Goal: Information Seeking & Learning: Learn about a topic

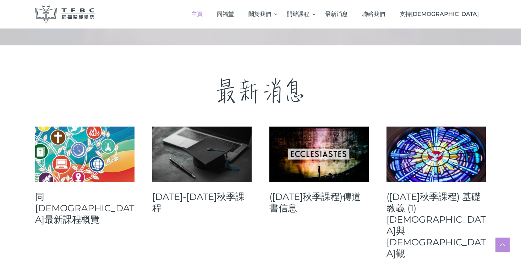
scroll to position [224, 0]
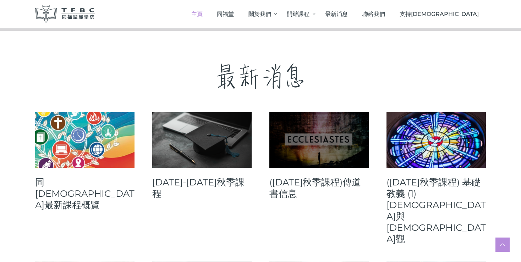
click at [320, 132] on link at bounding box center [318, 140] width 99 height 56
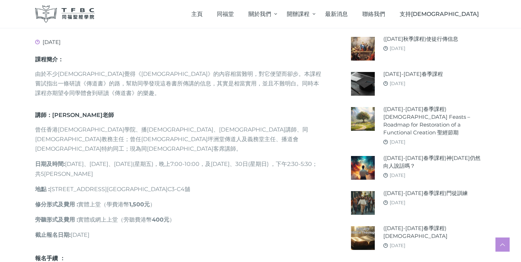
scroll to position [299, 0]
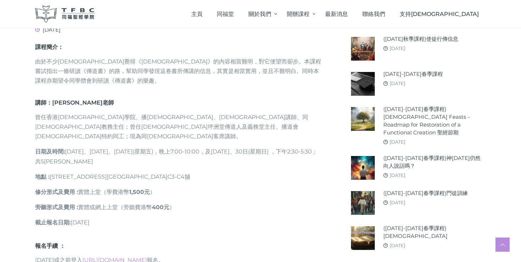
click at [94, 187] on p "修分形式及費用 : 實體上堂（學費港幣 1,500元 ）" at bounding box center [178, 192] width 287 height 10
drag, startPoint x: 104, startPoint y: 198, endPoint x: 176, endPoint y: 200, distance: 72.0
click at [171, 202] on p "旁聽形式及費用 : 實體或網上上堂（旁聽費港幣 400元 ）" at bounding box center [178, 207] width 287 height 10
click at [201, 202] on p "旁聽形式及費用 : 實體或網上上堂（旁聽費港幣 400元 ）" at bounding box center [178, 207] width 287 height 10
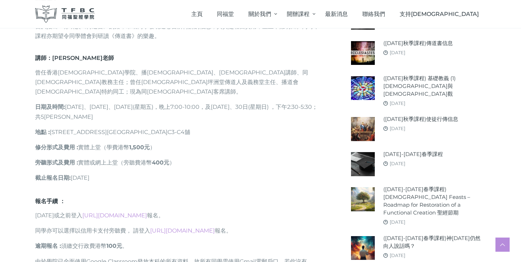
scroll to position [337, 0]
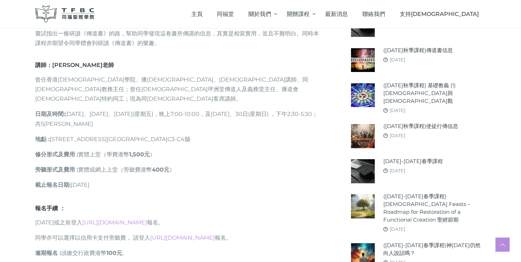
click at [219, 152] on div "課程簡介： 由於不少[DEMOGRAPHIC_DATA]覺得《[DEMOGRAPHIC_DATA]》的內容相當難明，對它便望而卻步。本課程嘗試指出一條研讀《傳…" at bounding box center [178, 105] width 287 height 200
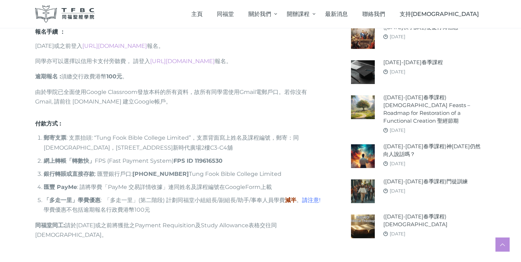
scroll to position [524, 0]
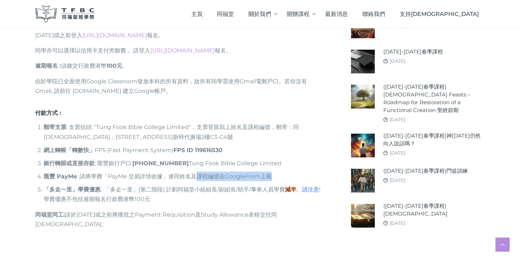
drag, startPoint x: 196, startPoint y: 170, endPoint x: 273, endPoint y: 171, distance: 77.0
click at [273, 172] on li "匯豐 PayMe : 請將學費「PayMe 交易詳情收據」連同姓名及課程編號在GoogleForm上載" at bounding box center [183, 177] width 279 height 10
click at [216, 173] on ol "郵寄支票 : 支票抬頭: “Tung Fook Bible College Limited”，支票背面寫上姓名及課程編號，郵寄：同福聖經學院，[STREET_…" at bounding box center [178, 163] width 287 height 82
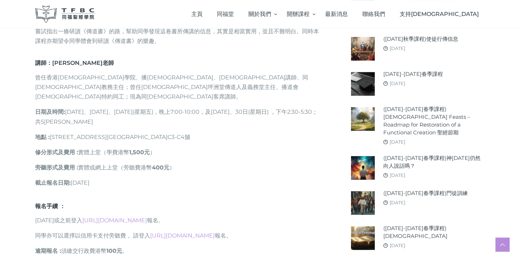
scroll to position [375, 0]
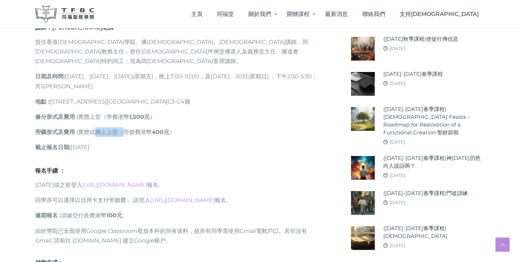
drag, startPoint x: 95, startPoint y: 122, endPoint x: 122, endPoint y: 123, distance: 27.3
click at [122, 127] on p "旁聽形式及費用 : 實體或網上上堂（旁聽費港幣 400元 ）" at bounding box center [178, 132] width 287 height 10
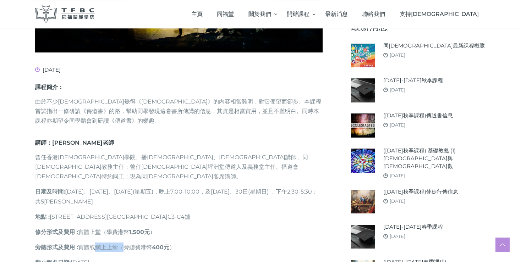
scroll to position [224, 0]
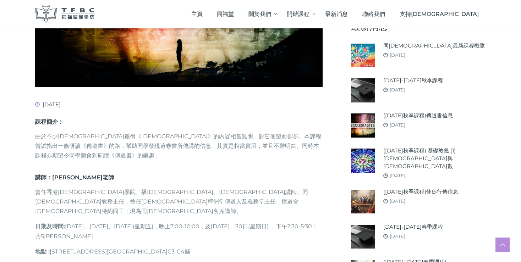
click at [115, 149] on p "由於不少[DEMOGRAPHIC_DATA]覺得《[DEMOGRAPHIC_DATA]》的內容相當難明，對它便望而卻步。本課程嘗試指出一條研讀《傳道書》的路，…" at bounding box center [178, 146] width 287 height 29
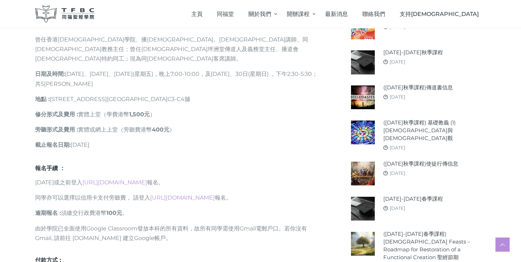
scroll to position [375, 0]
